Goal: Task Accomplishment & Management: Use online tool/utility

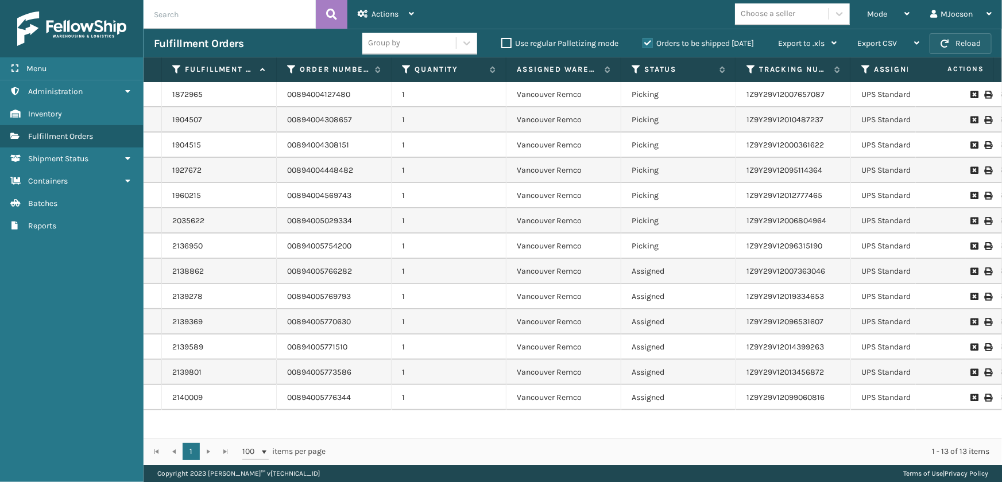
click at [959, 45] on button "Reload" at bounding box center [961, 43] width 62 height 21
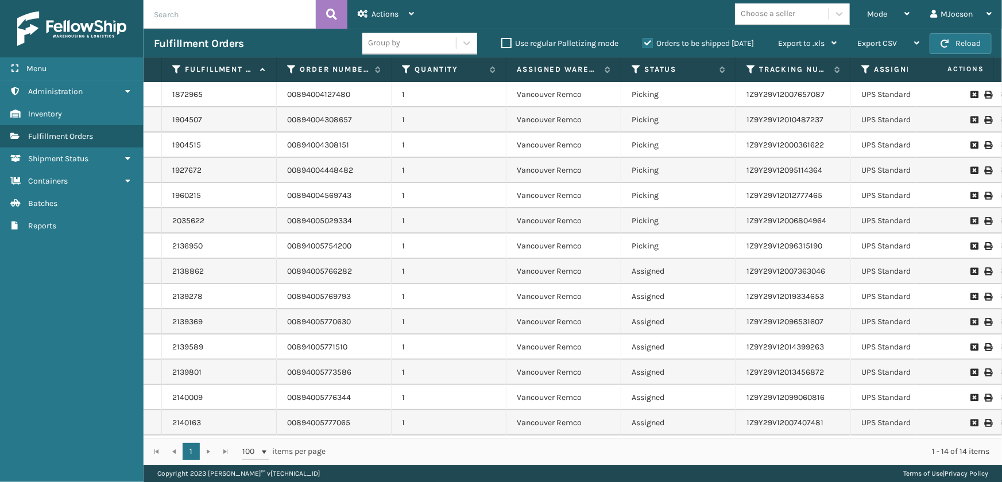
click at [889, 14] on div "Mode" at bounding box center [888, 14] width 43 height 29
click at [822, 29] on li "Picking Mode" at bounding box center [843, 29] width 154 height 0
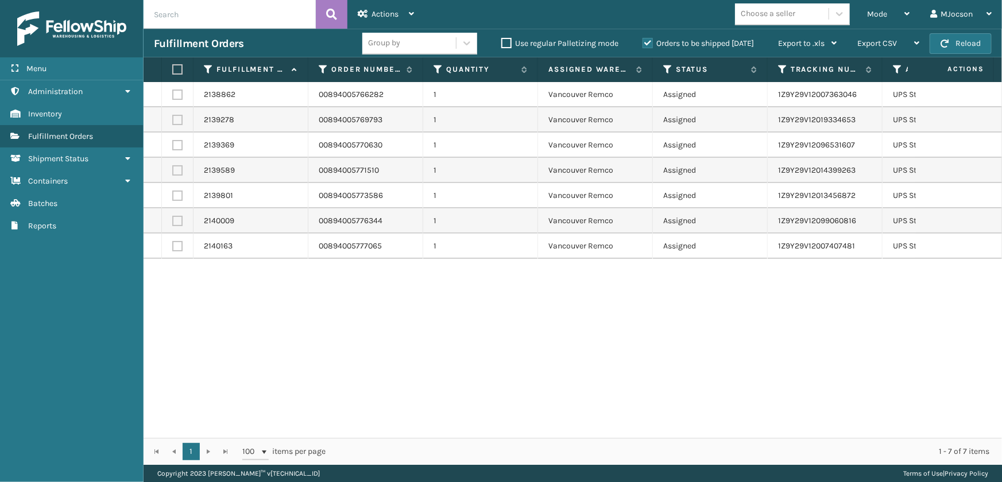
click at [175, 65] on label at bounding box center [175, 69] width 7 height 10
click at [173, 66] on input "checkbox" at bounding box center [172, 69] width 1 height 7
checkbox input "true"
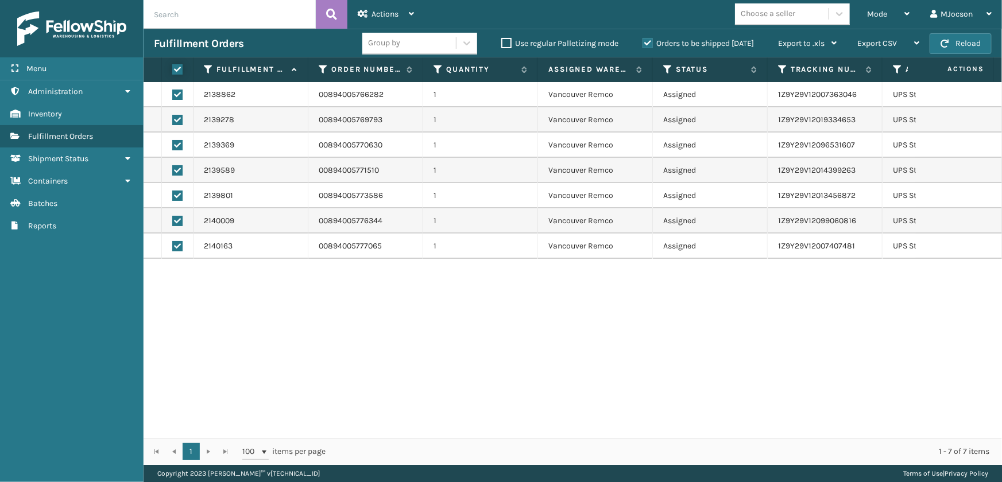
checkbox input "true"
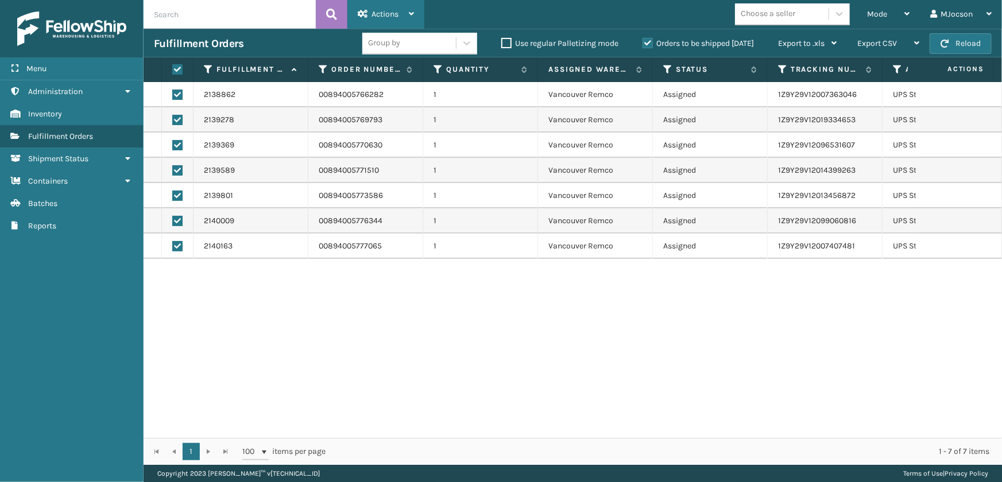
click at [374, 11] on span "Actions" at bounding box center [385, 14] width 27 height 10
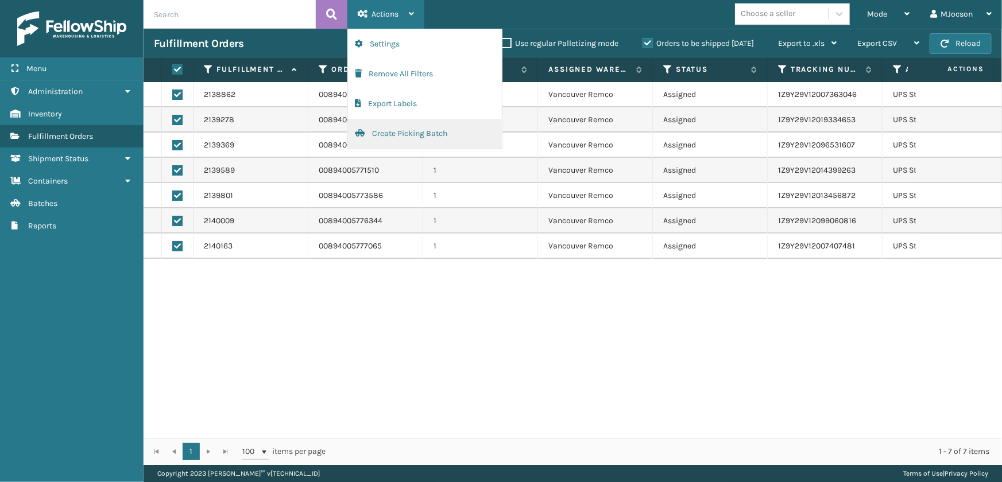
click at [400, 137] on button "Create Picking Batch" at bounding box center [425, 134] width 154 height 30
